Goal: Transaction & Acquisition: Purchase product/service

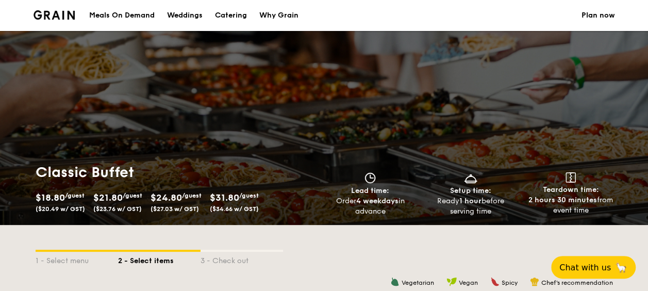
click at [224, 14] on div "Catering" at bounding box center [231, 15] width 32 height 31
select select
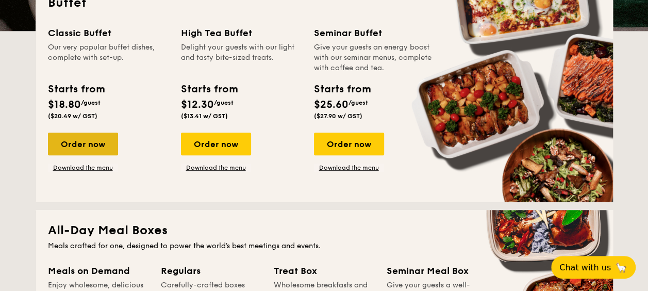
scroll to position [309, 0]
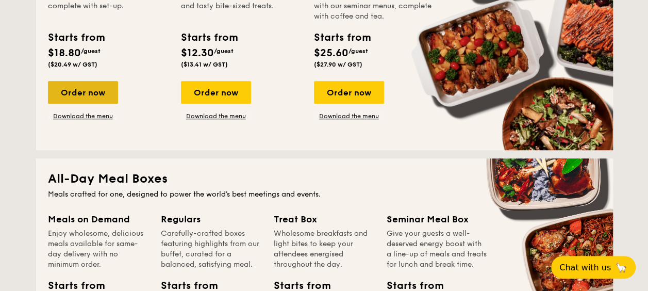
click at [83, 96] on div "Order now" at bounding box center [83, 92] width 70 height 23
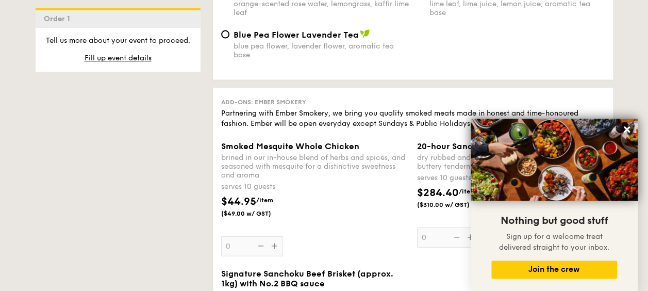
scroll to position [1134, 0]
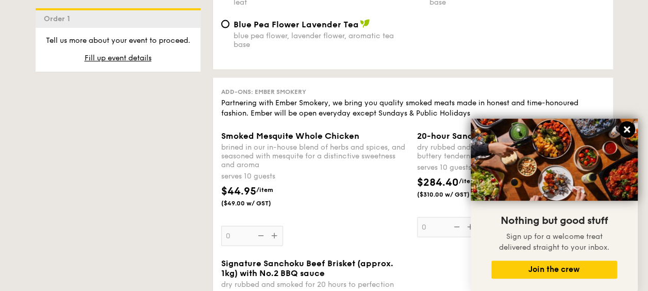
click at [626, 127] on icon at bounding box center [626, 129] width 9 height 9
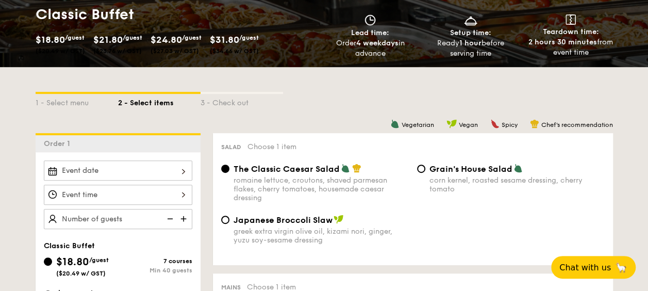
scroll to position [155, 0]
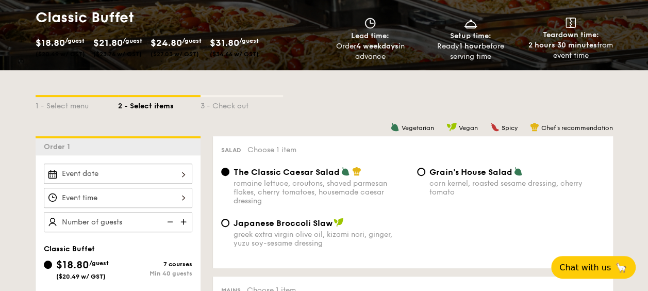
select select
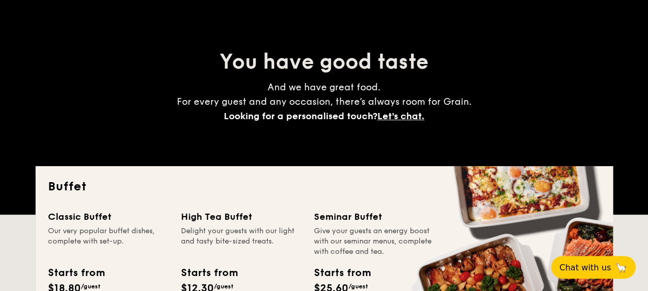
scroll to position [177, 0]
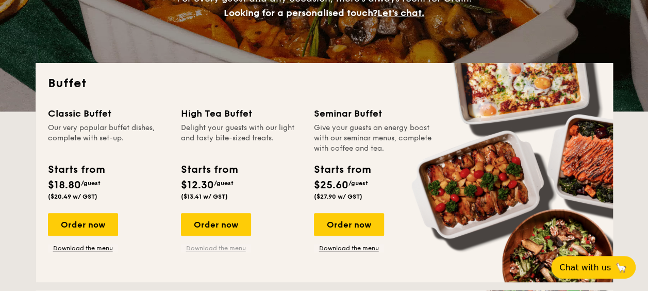
click at [212, 246] on link "Download the menu" at bounding box center [216, 248] width 70 height 8
click at [82, 246] on link "Download the menu" at bounding box center [83, 248] width 70 height 8
click at [200, 223] on div "Order now" at bounding box center [216, 224] width 70 height 23
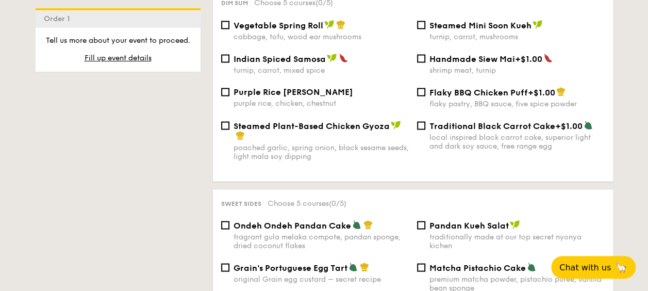
scroll to position [979, 0]
